Goal: Task Accomplishment & Management: Manage account settings

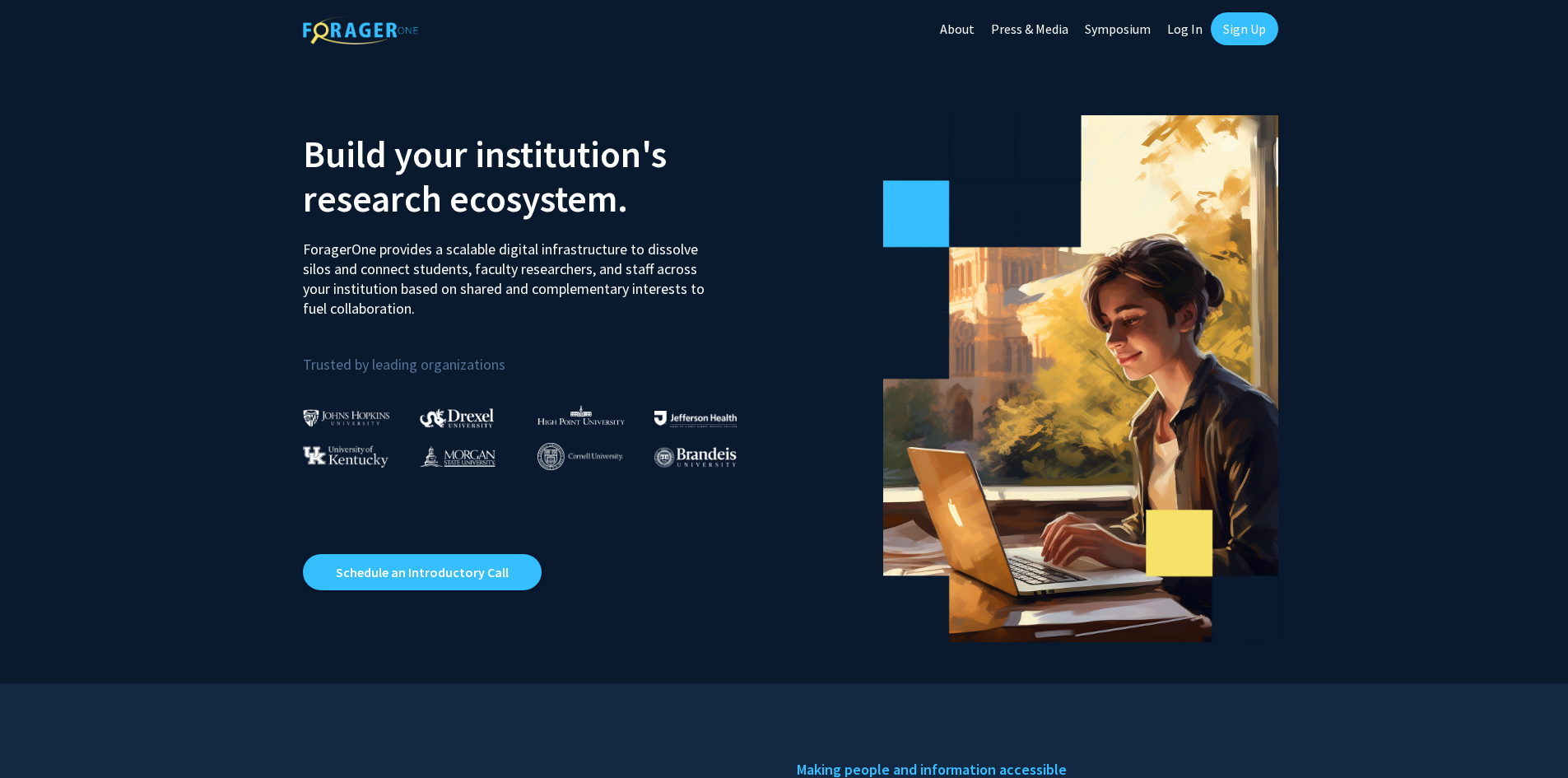
click at [1186, 27] on link "Log In" at bounding box center [1184, 28] width 52 height 57
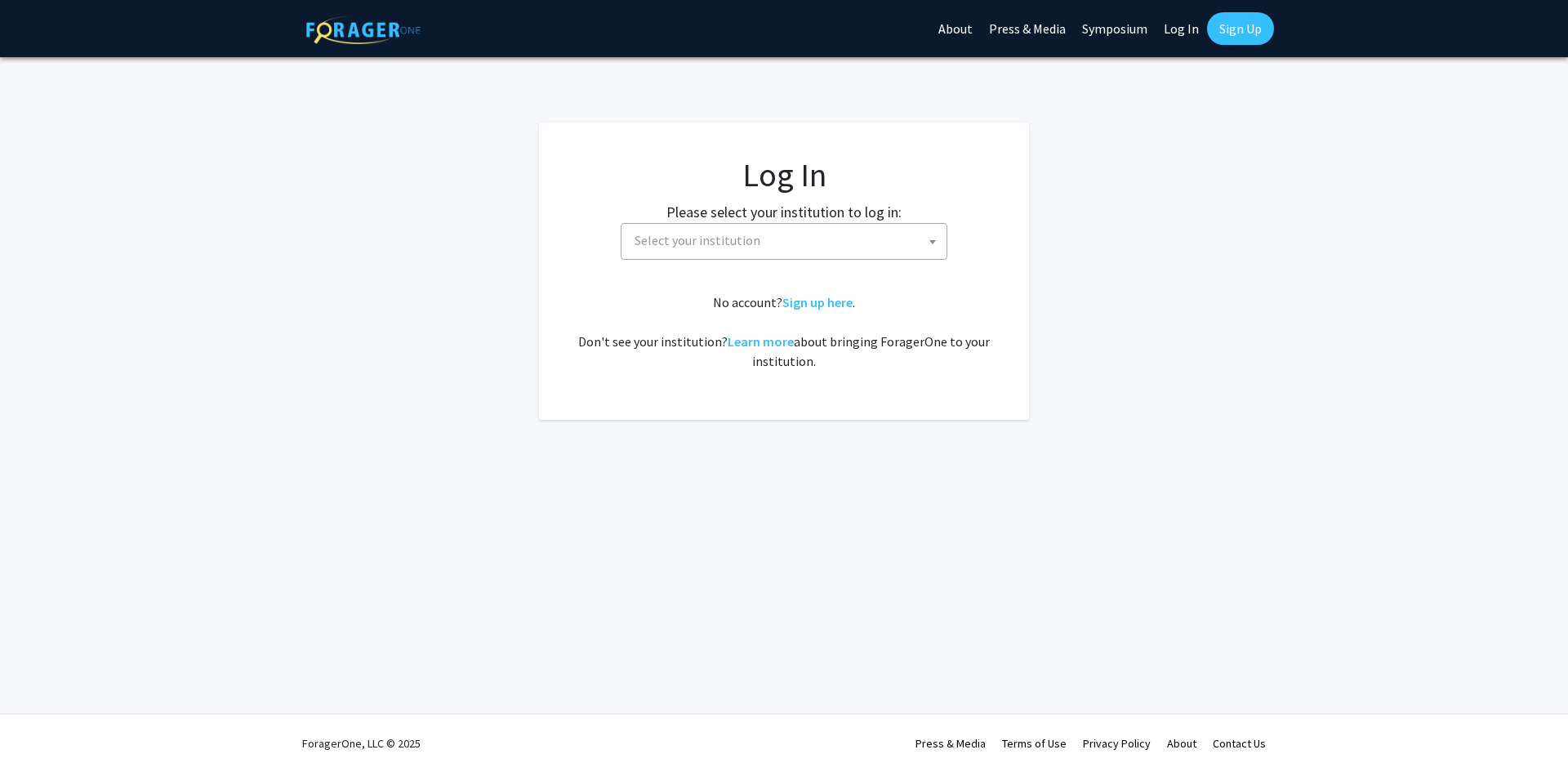
click at [834, 242] on span "Select your institution" at bounding box center [786, 240] width 318 height 34
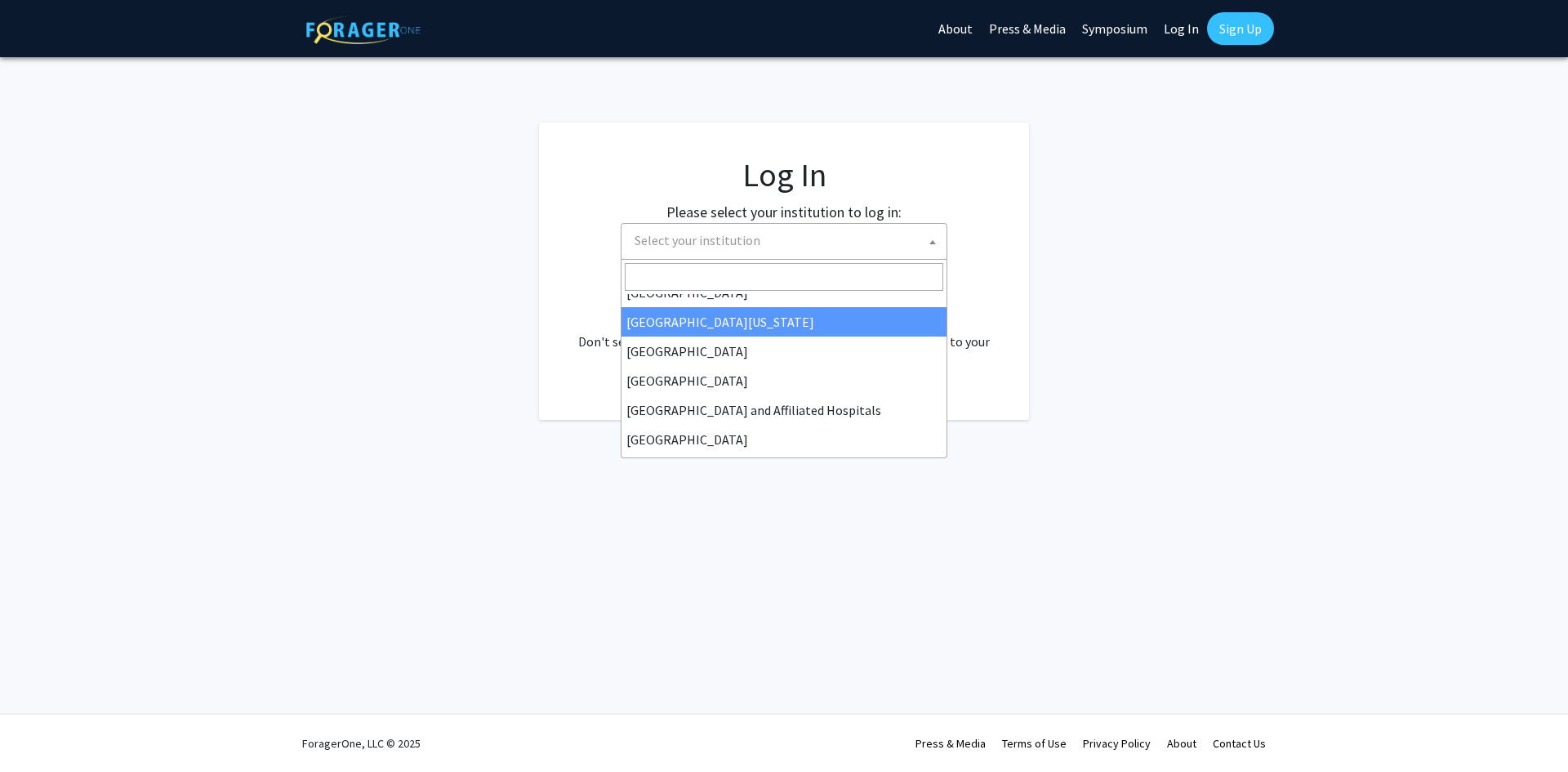
scroll to position [245, 0]
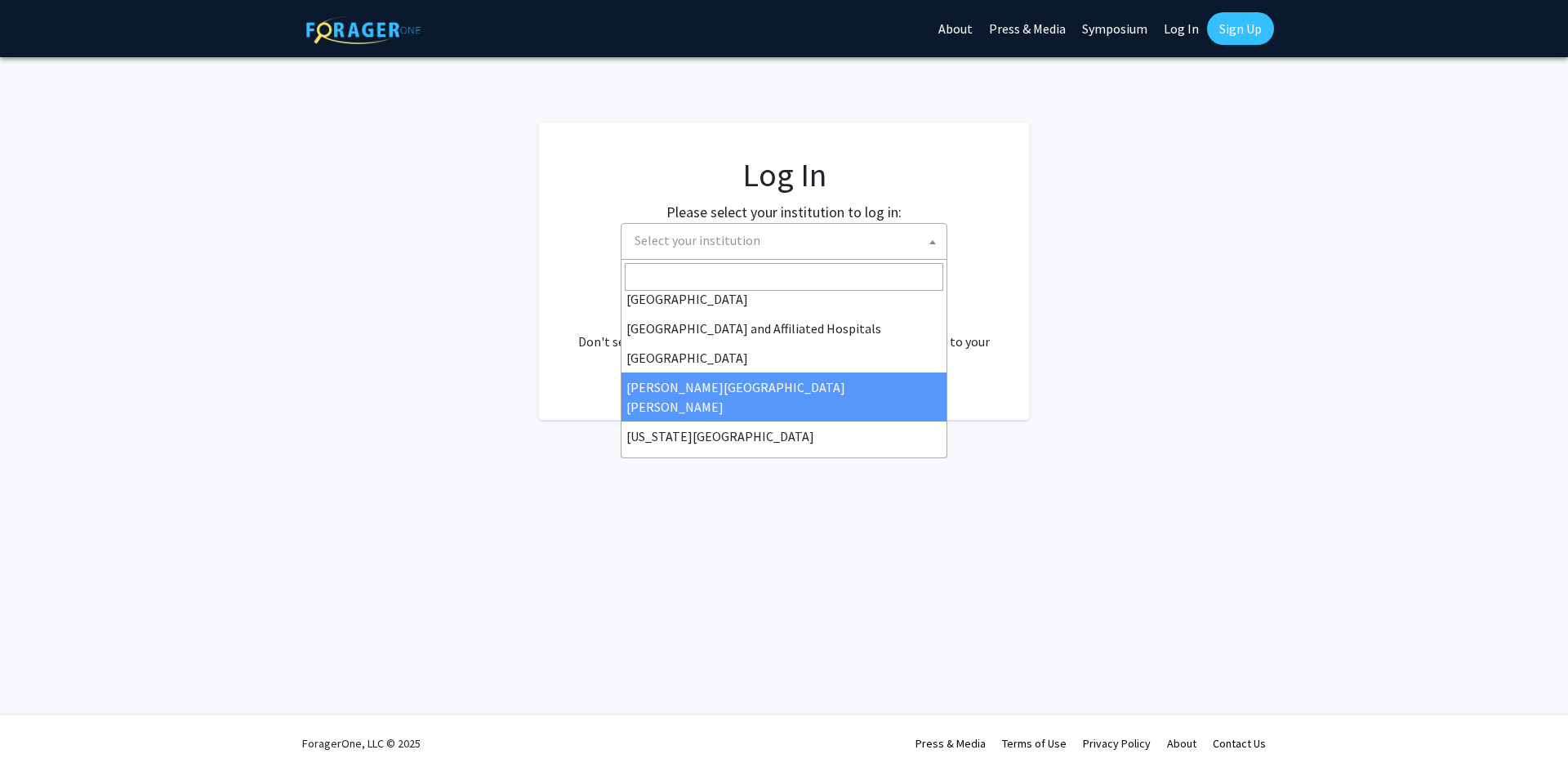
select select "1"
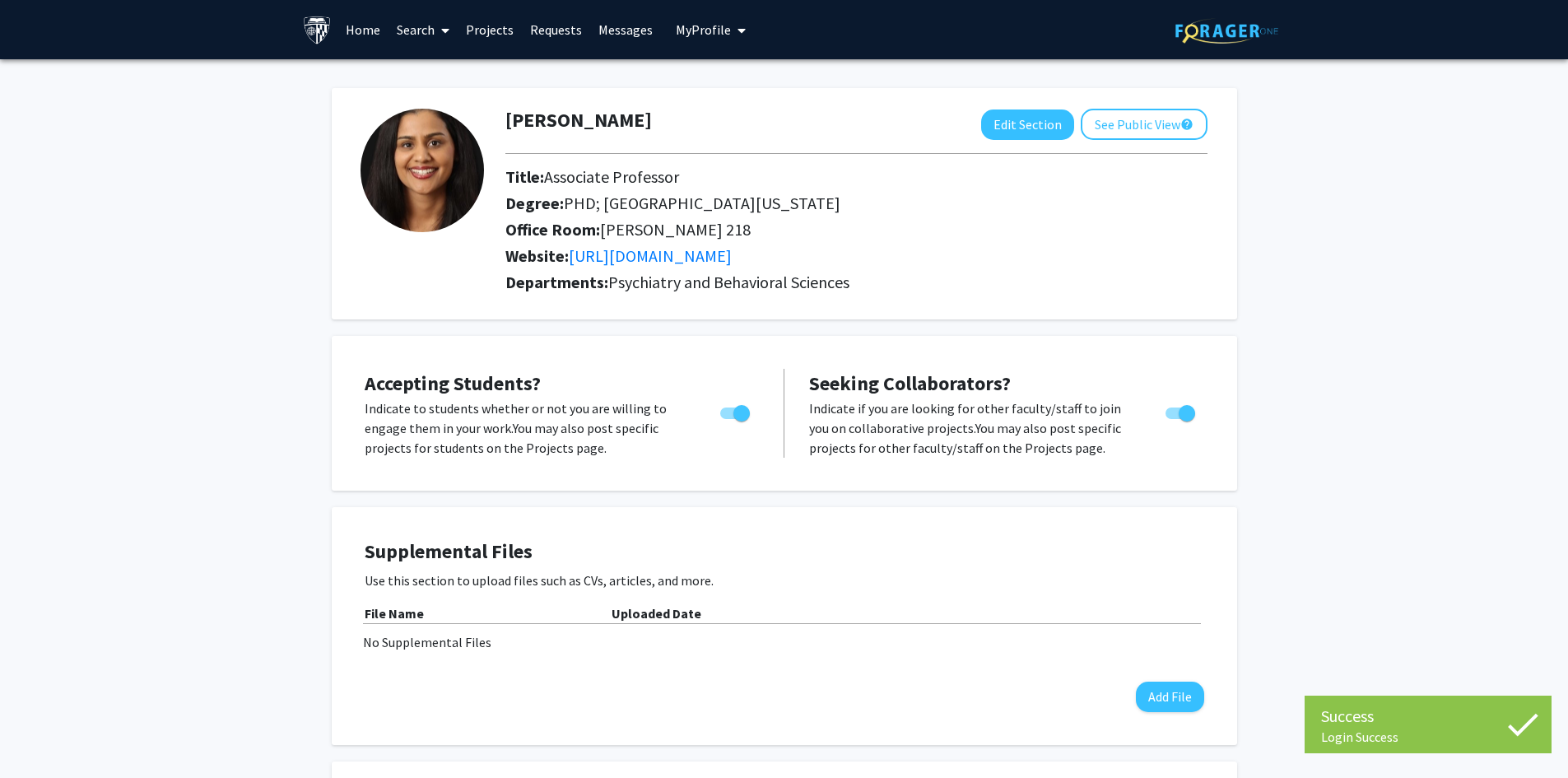
click at [736, 412] on span "Toggle" at bounding box center [741, 413] width 16 height 16
click at [728, 420] on input "Would you like to permit student requests?" at bounding box center [727, 420] width 1 height 1
checkbox input "false"
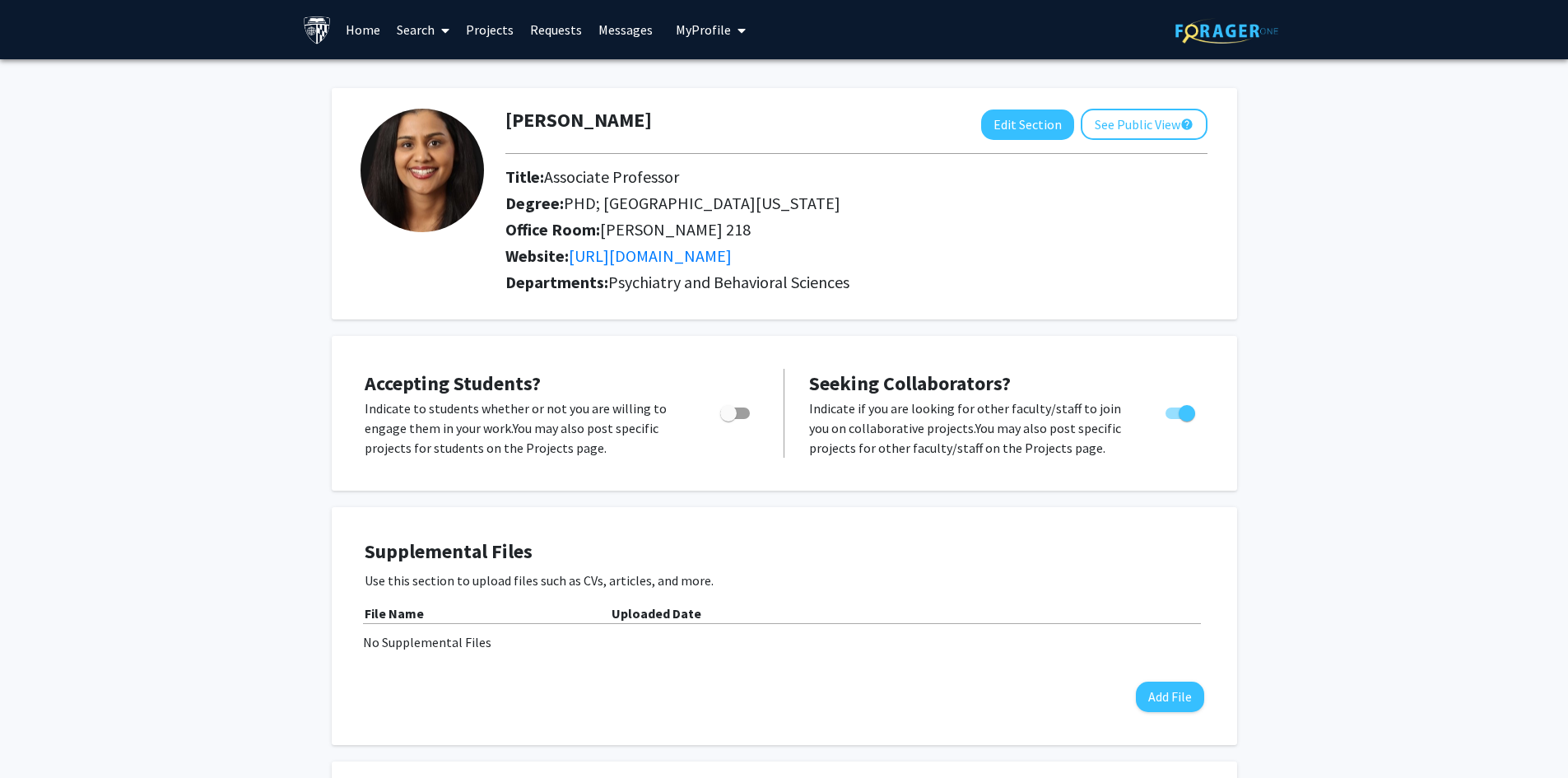
click at [1175, 409] on span "Toggle" at bounding box center [1180, 414] width 30 height 12
click at [1174, 420] on input "Toggle" at bounding box center [1173, 420] width 1 height 1
checkbox input "false"
click at [716, 254] on link "https://form.jotform.com/82507358884166" at bounding box center [650, 255] width 163 height 20
click at [692, 34] on span "My Profile" at bounding box center [703, 29] width 55 height 16
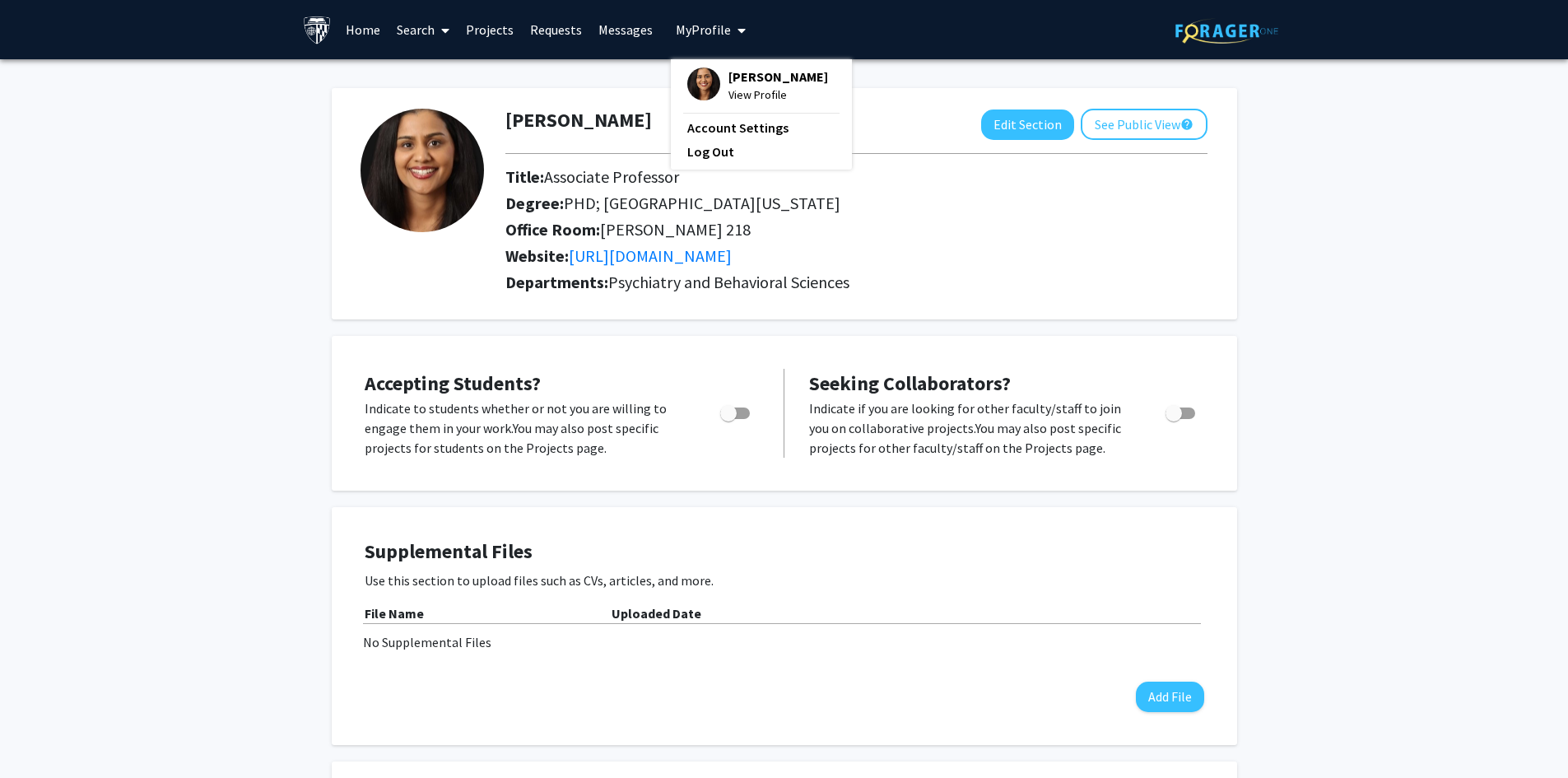
click at [950, 57] on div "Skip navigation Home Search Projects Requests Messages My Profile Vidya Kamath …" at bounding box center [784, 29] width 988 height 59
click at [371, 21] on link "Home" at bounding box center [362, 29] width 51 height 57
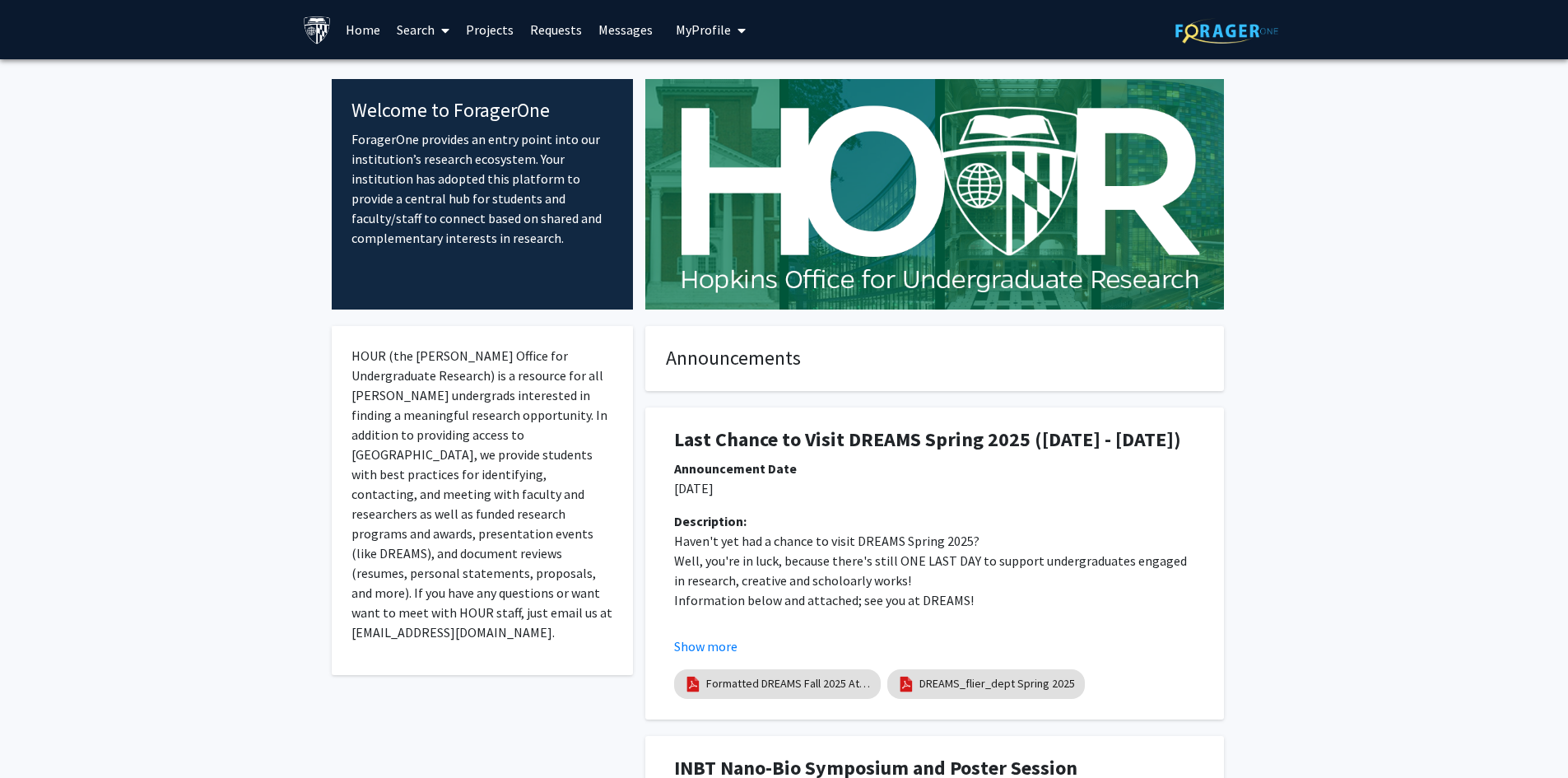
click at [503, 31] on link "Projects" at bounding box center [489, 29] width 64 height 57
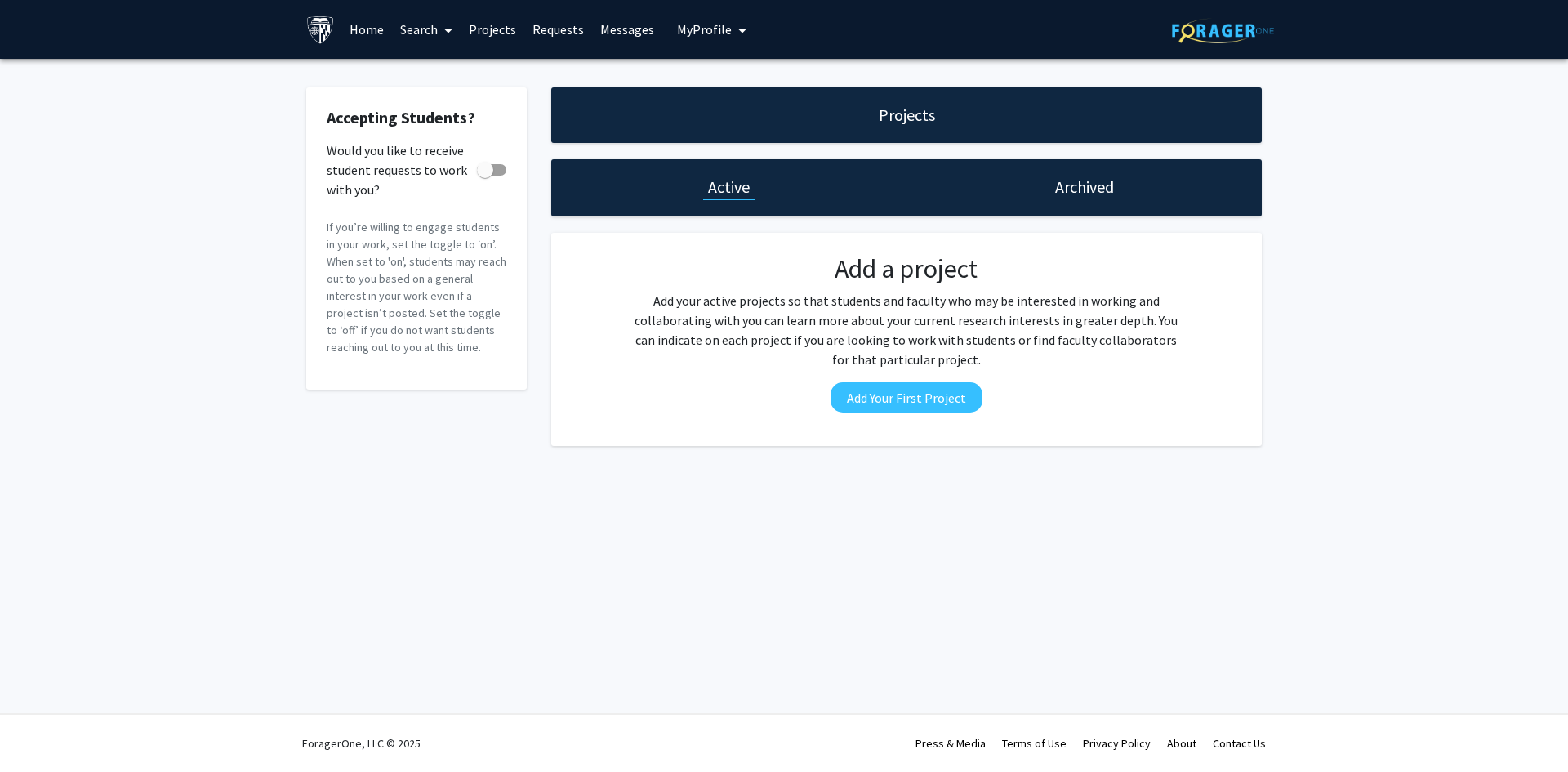
click at [554, 31] on link "Requests" at bounding box center [559, 29] width 68 height 57
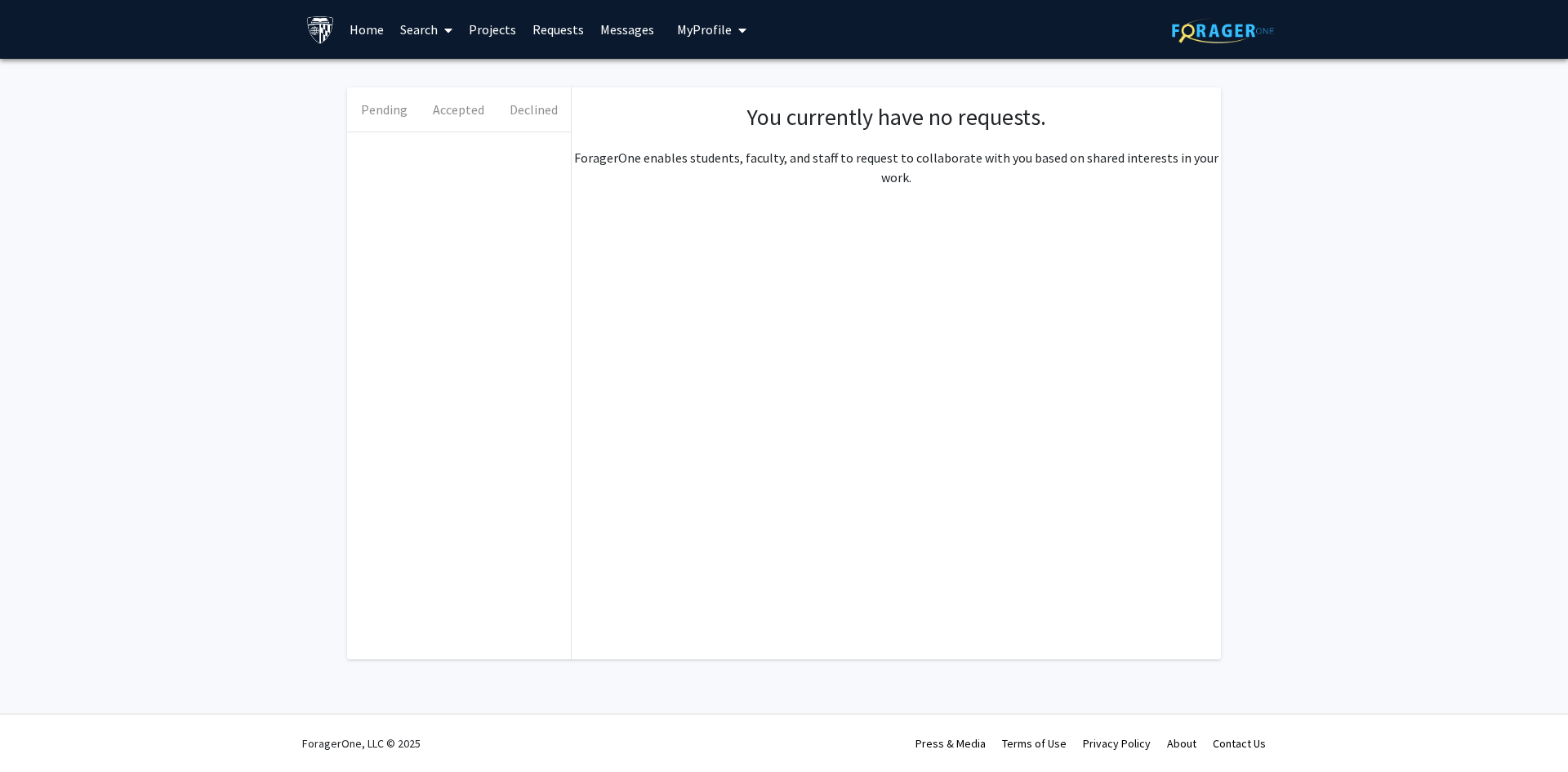
click at [618, 26] on link "Messages" at bounding box center [627, 29] width 70 height 57
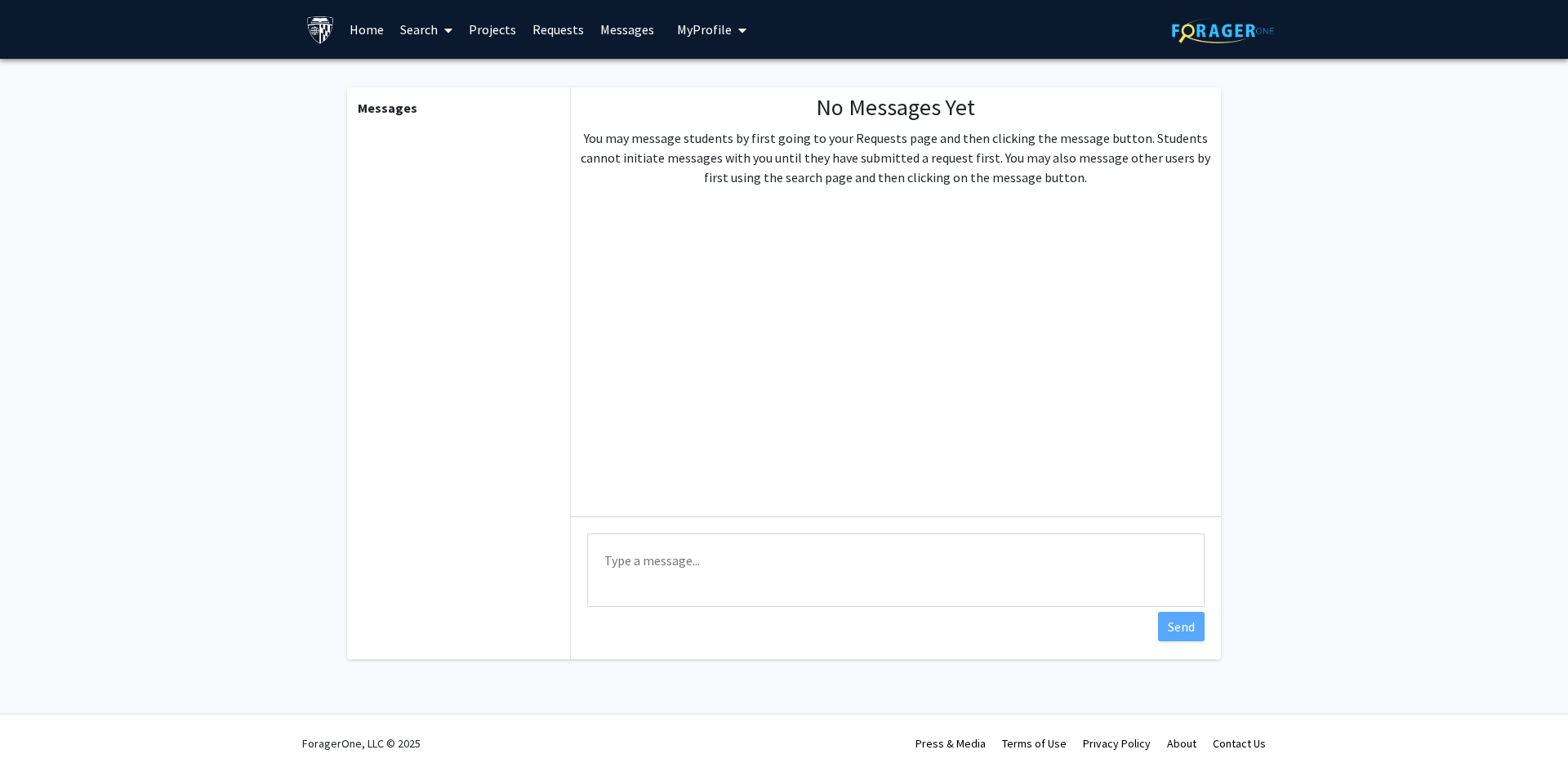
click at [517, 31] on link "Projects" at bounding box center [492, 29] width 63 height 57
